Goal: Task Accomplishment & Management: Use online tool/utility

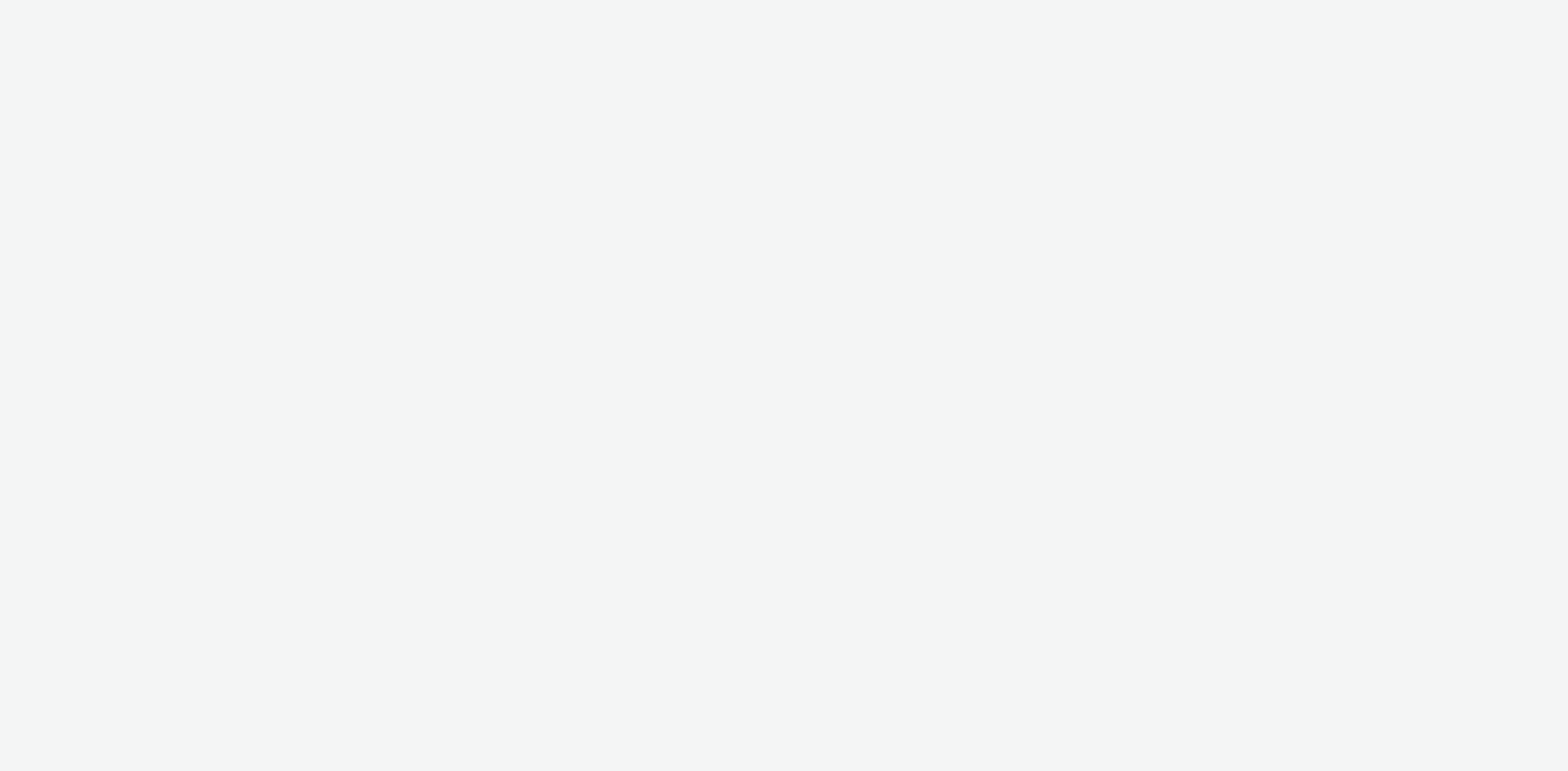
select select "13a2fbe5-957a-421a-afc7-ce9fd0a90192"
select select "3b4c2262-b1d8-4147-a706-36c2a9063ce8"
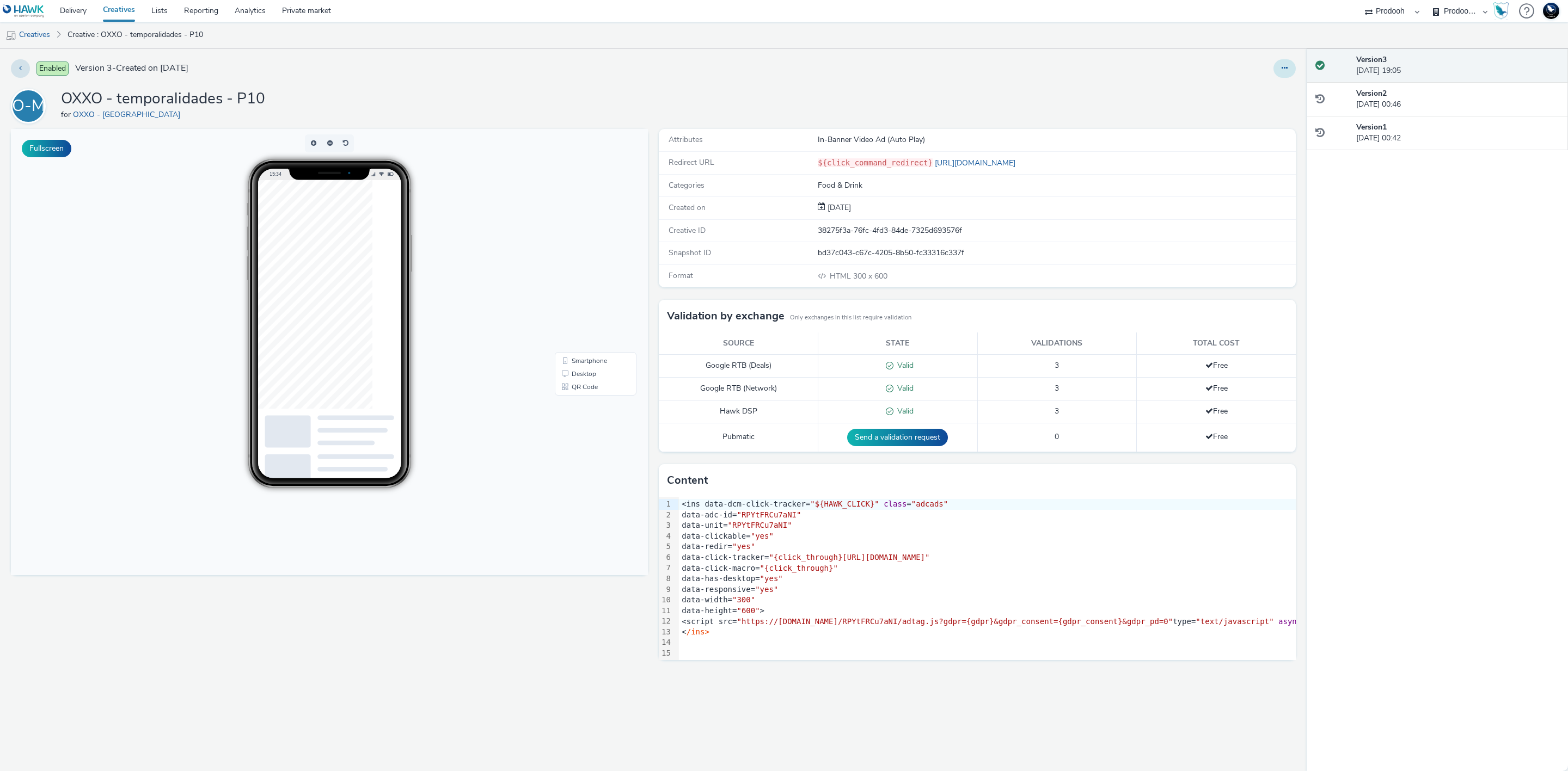
click at [1276, 70] on button at bounding box center [1284, 68] width 22 height 18
click at [1274, 97] on link "Edit" at bounding box center [1254, 90] width 82 height 21
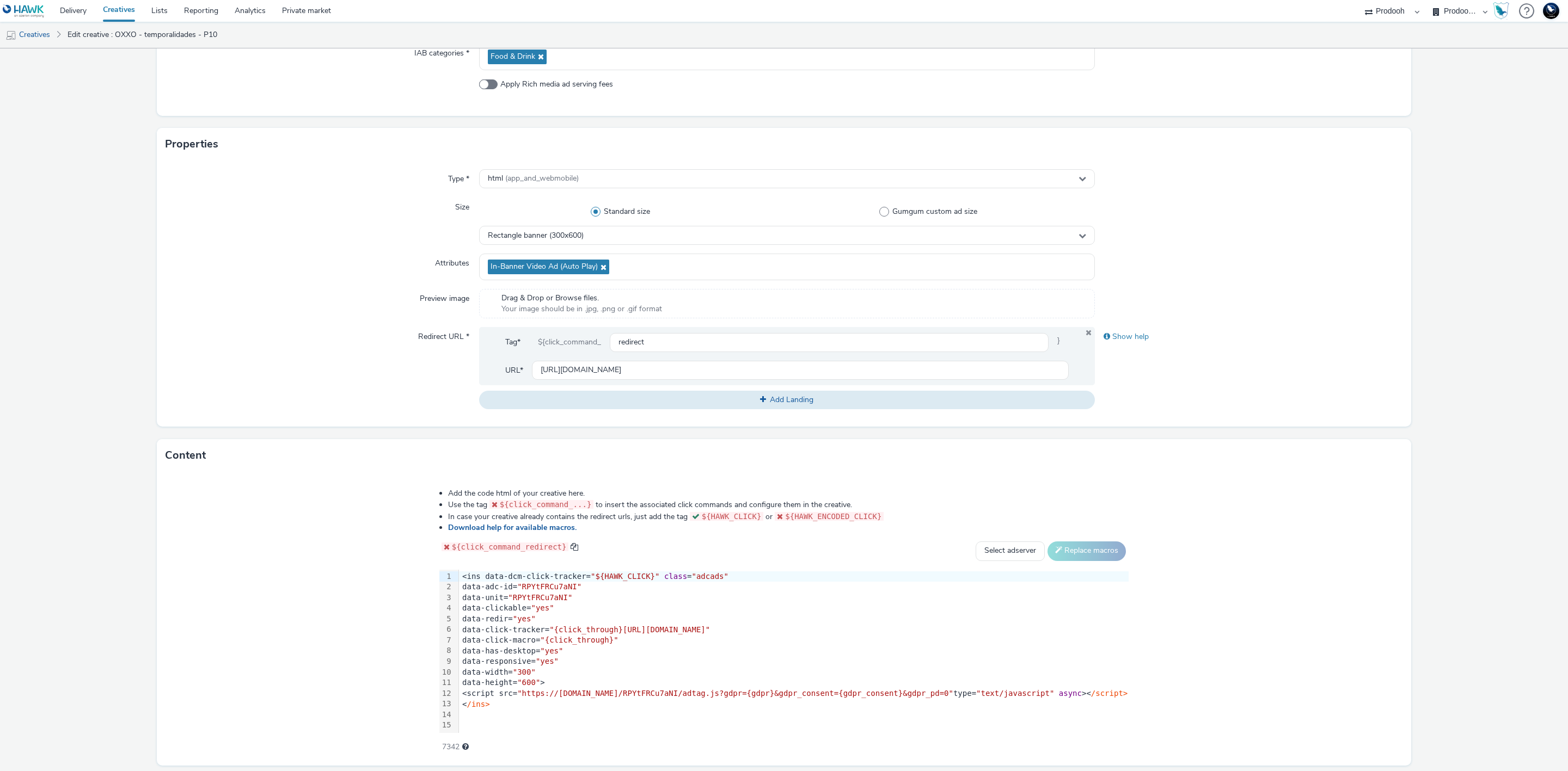
scroll to position [208, 0]
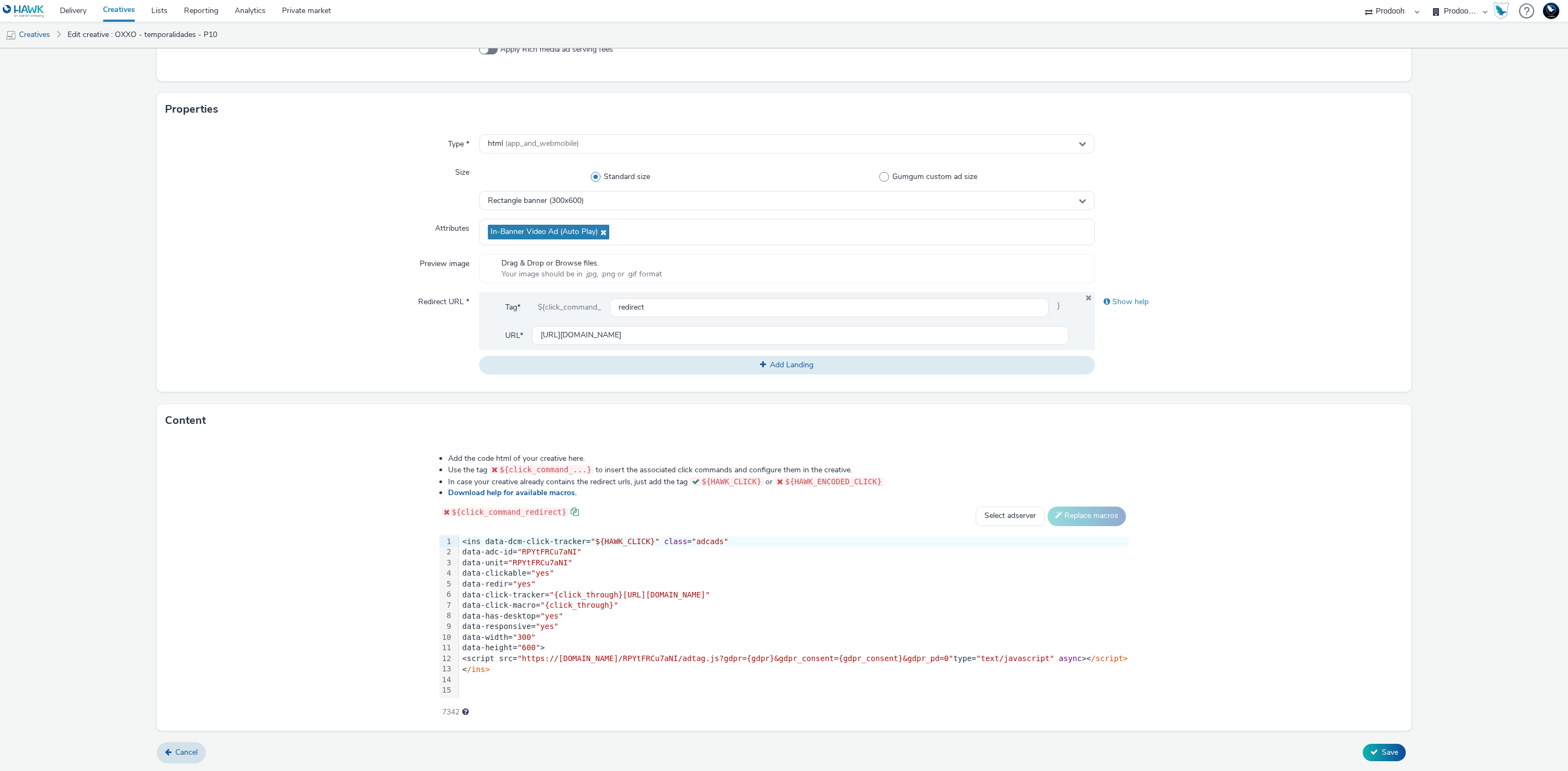
click at [570, 511] on span at bounding box center [574, 511] width 8 height 8
drag, startPoint x: 460, startPoint y: 607, endPoint x: 403, endPoint y: 606, distance: 57.0
click at [540, 606] on span ""{click_through}"" at bounding box center [579, 605] width 78 height 8
drag, startPoint x: 474, startPoint y: 593, endPoint x: 410, endPoint y: 593, distance: 64.0
click at [549, 593] on span ""{click_through}[URL][DOMAIN_NAME]"" at bounding box center [629, 594] width 161 height 8
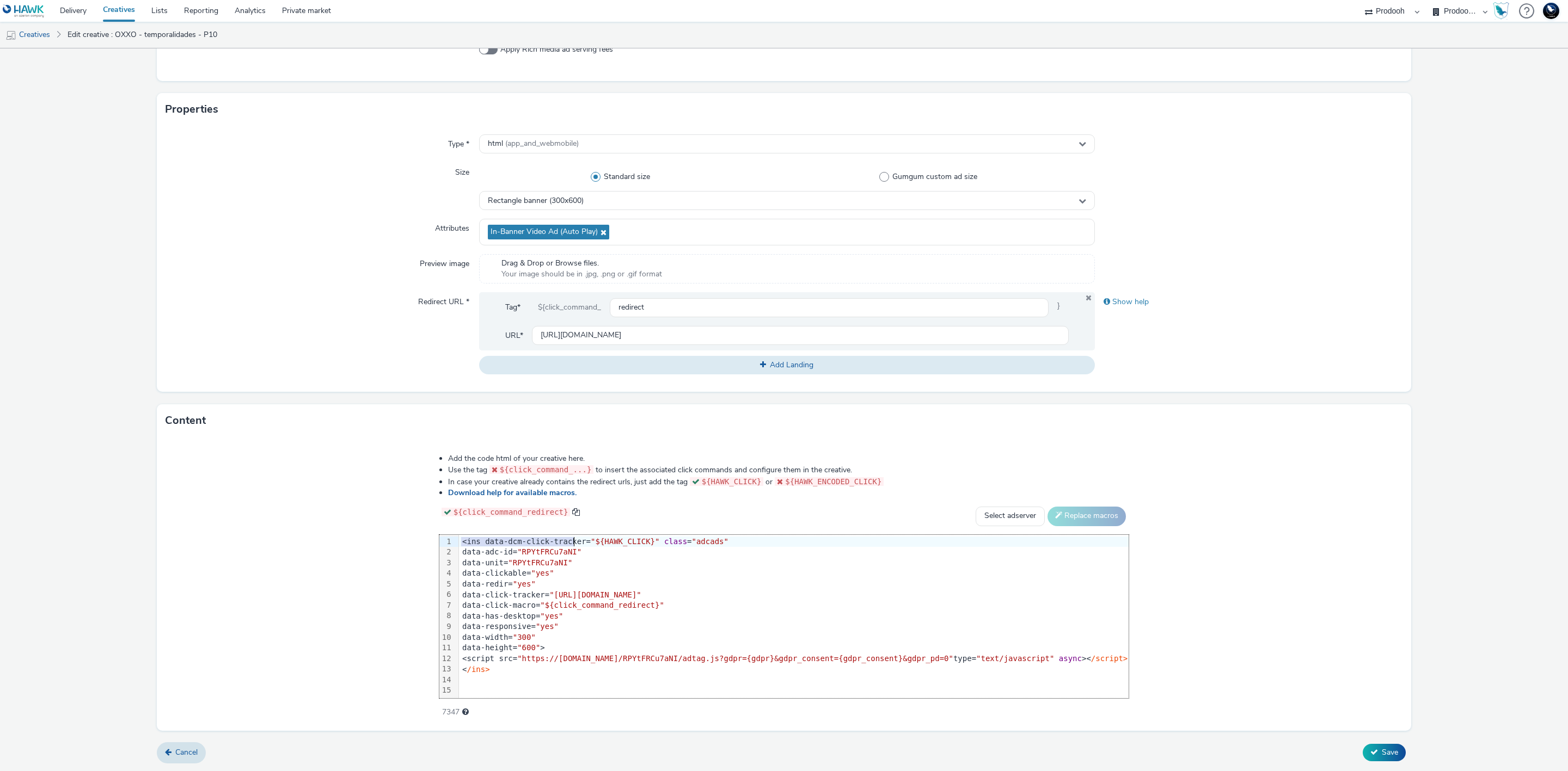
drag, startPoint x: 526, startPoint y: 536, endPoint x: 454, endPoint y: 542, distance: 72.2
click at [459, 542] on div "<ins data-dcm-click-tracker= "${HAWK_CLICK}" class = "adcads"" at bounding box center [793, 542] width 669 height 11
click at [590, 541] on span ""${HAWK_CLICK}"" at bounding box center [625, 541] width 69 height 8
drag, startPoint x: 524, startPoint y: 540, endPoint x: 413, endPoint y: 529, distance: 111.5
click at [459, 540] on div "<ins data-dcm-click-tracker= "${HAWK_CLICK}" class = "adcads"" at bounding box center [793, 542] width 669 height 11
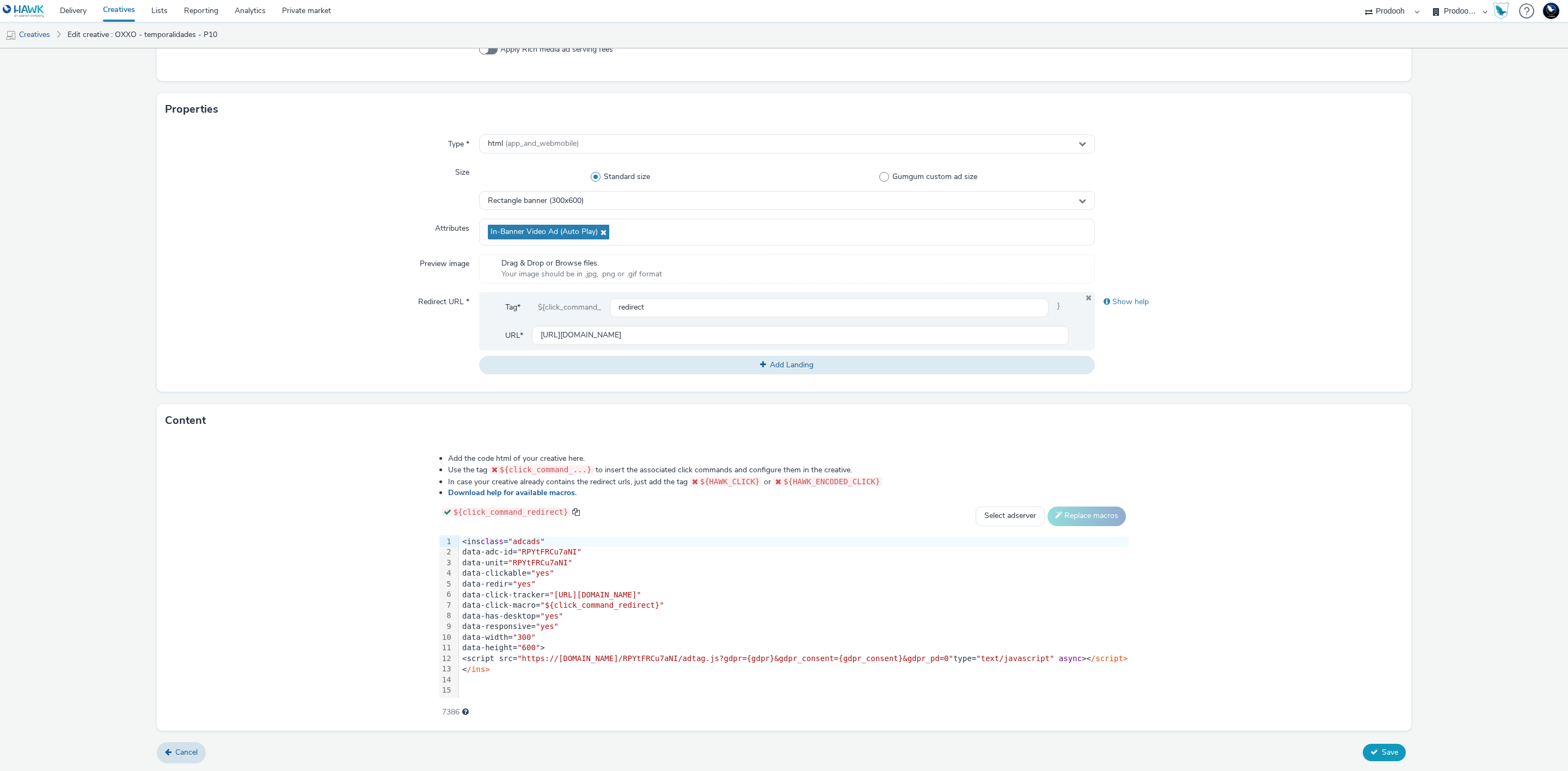
click at [1381, 750] on span "Save" at bounding box center [1389, 753] width 16 height 11
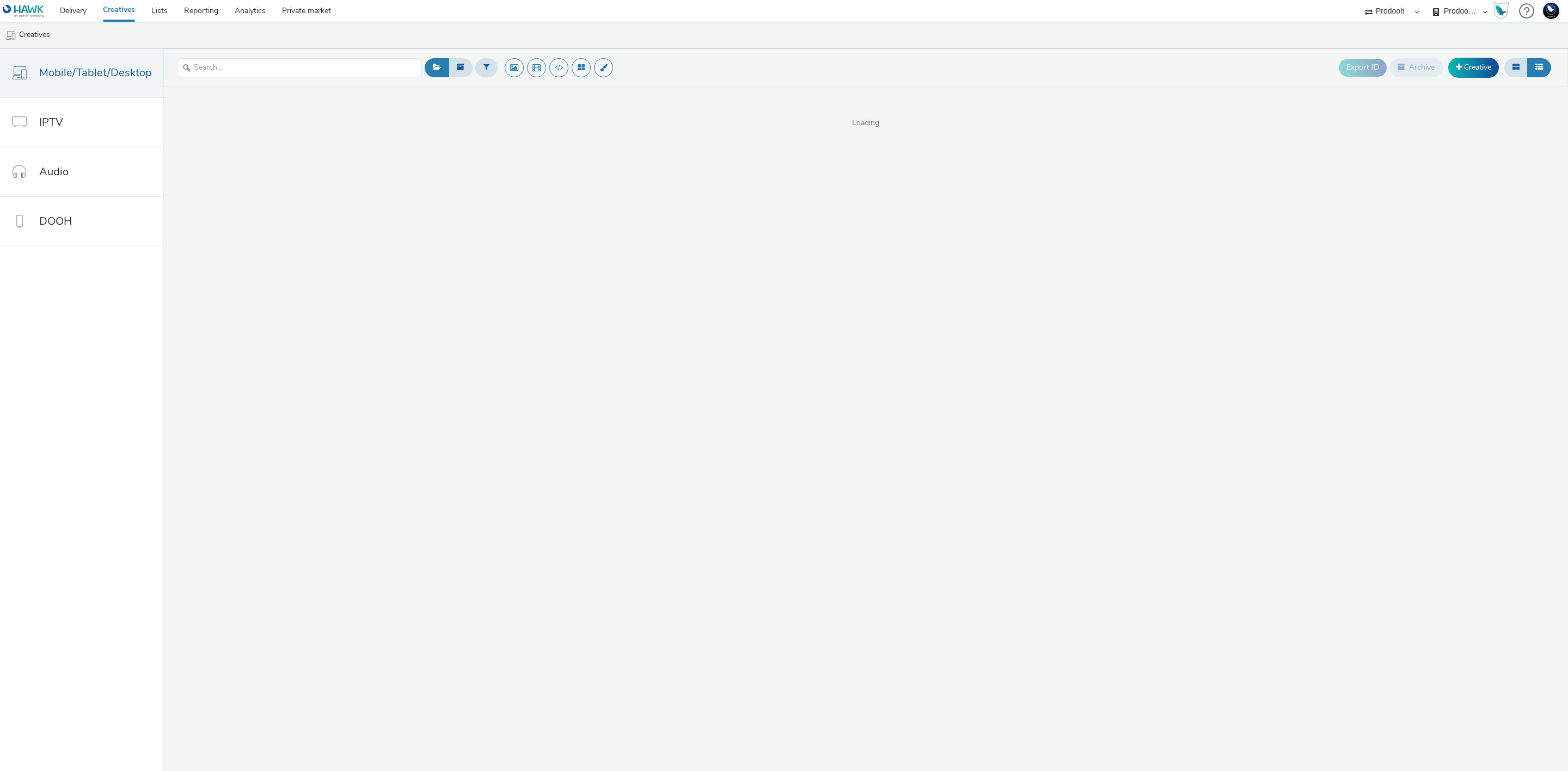
select select "13a2fbe5-957a-421a-afc7-ce9fd0a90192"
select select "3b4c2262-b1d8-4147-a706-36c2a9063ce8"
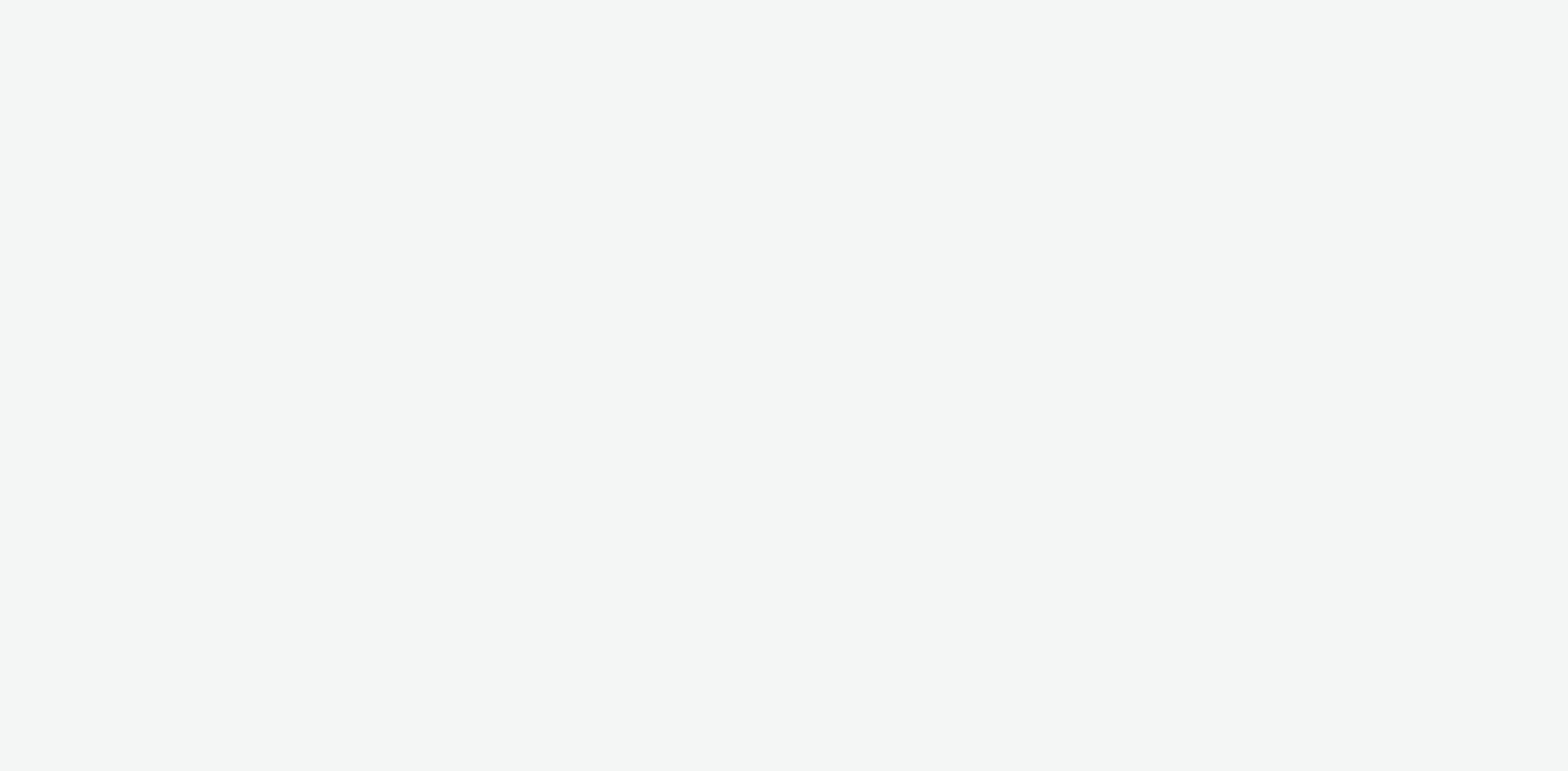
select select "13a2fbe5-957a-421a-afc7-ce9fd0a90192"
select select "3b4c2262-b1d8-4147-a706-36c2a9063ce8"
